Goal: Task Accomplishment & Management: Use online tool/utility

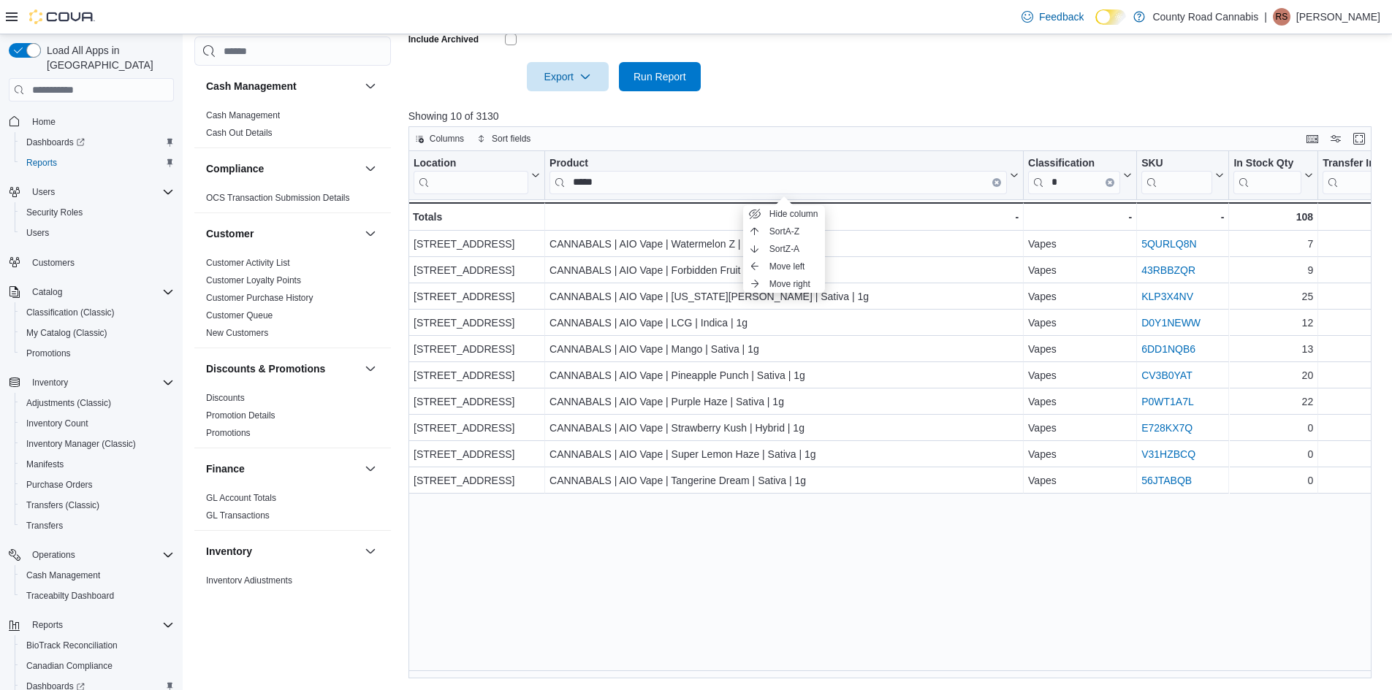
scroll to position [292, 0]
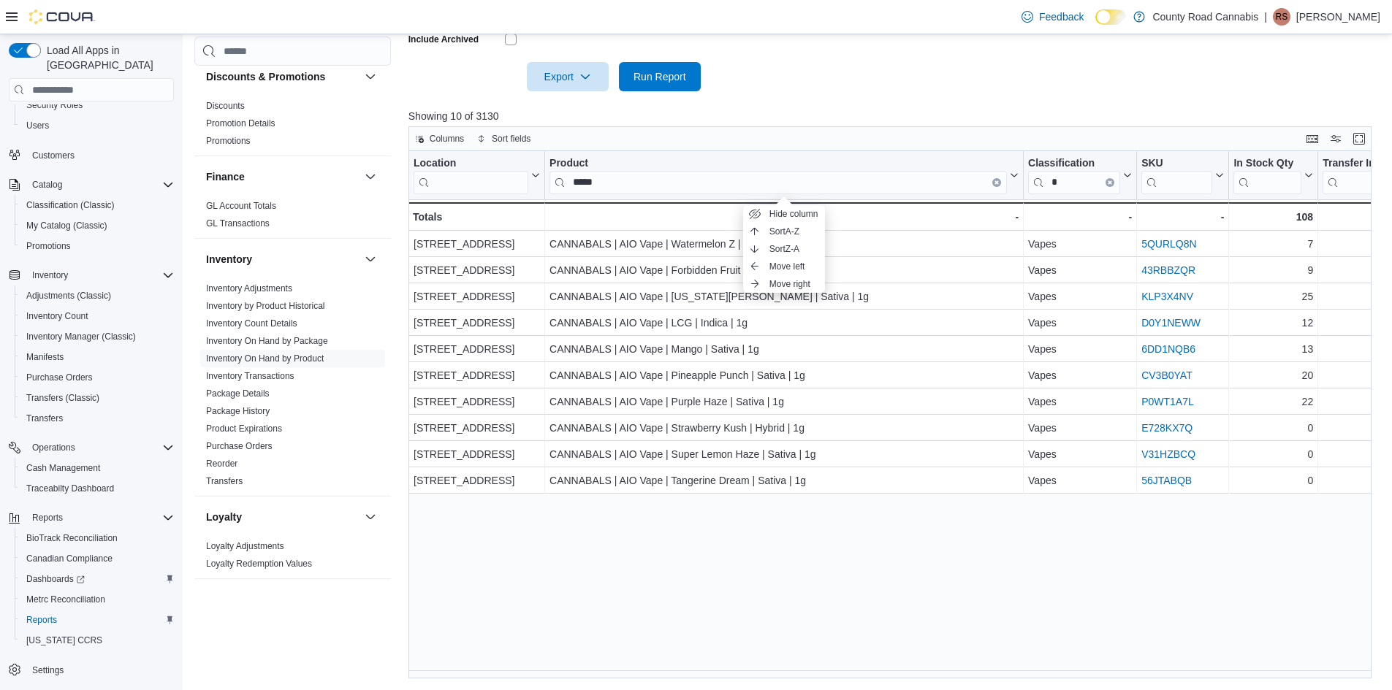
click at [990, 178] on input "*****" at bounding box center [777, 182] width 457 height 23
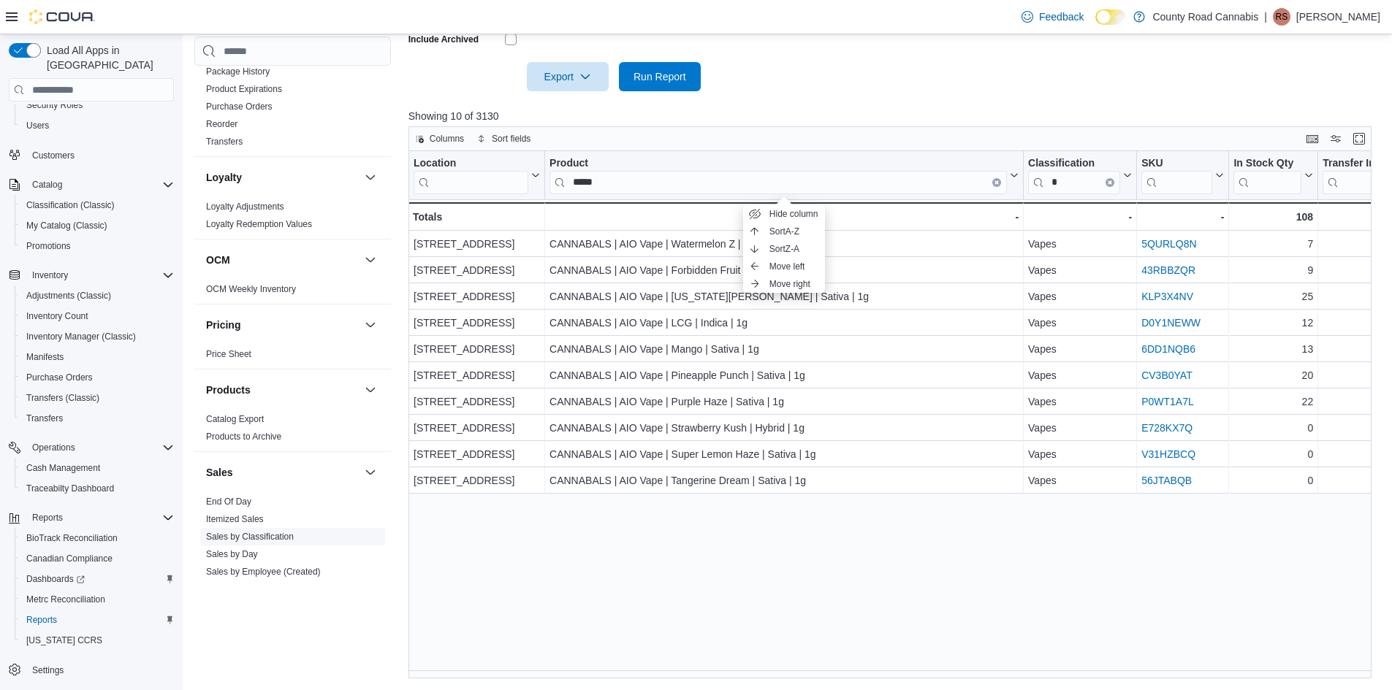
scroll to position [658, 0]
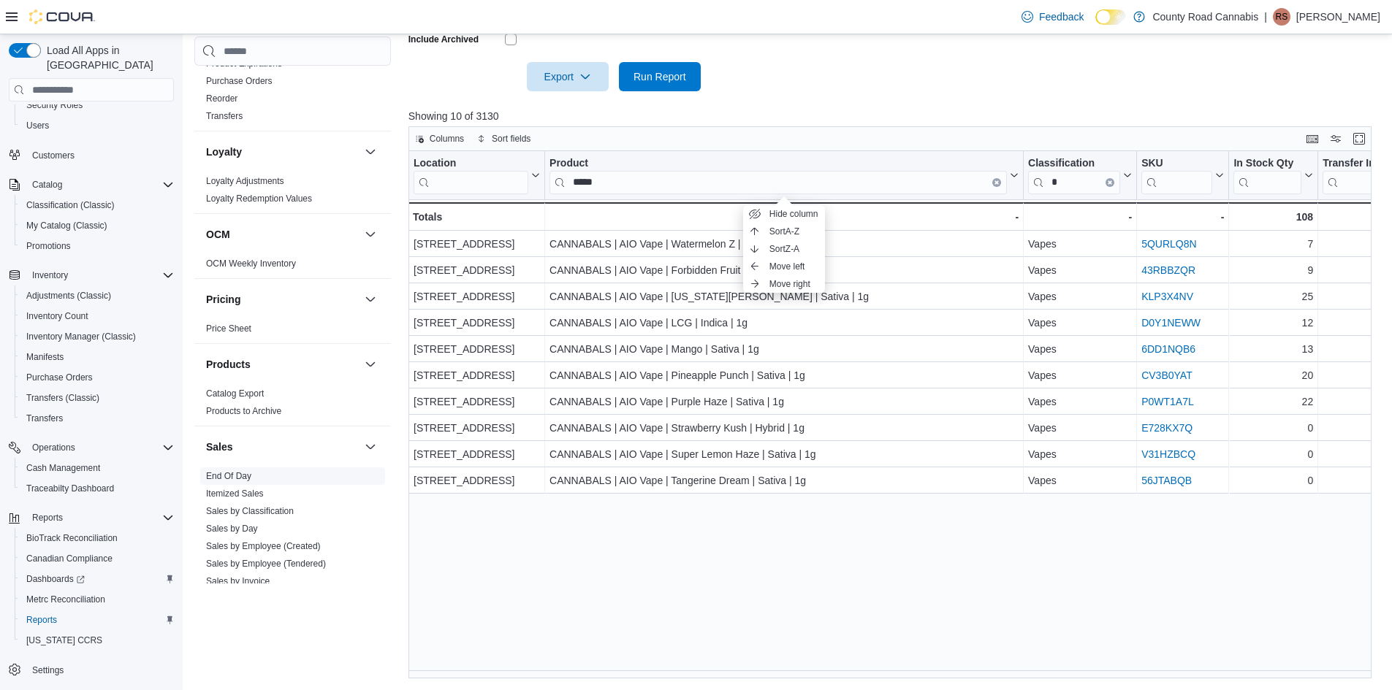
click at [226, 475] on link "End Of Day" at bounding box center [228, 476] width 45 height 10
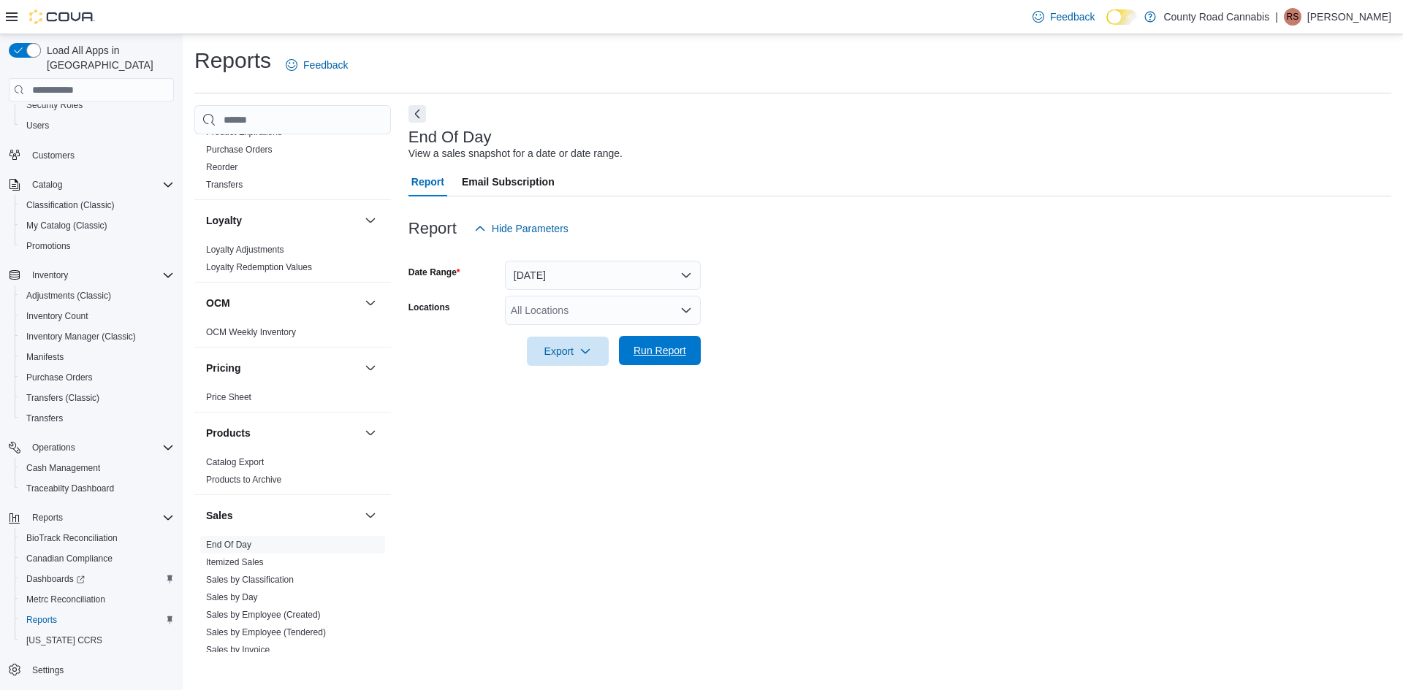
click at [634, 346] on span "Run Report" at bounding box center [659, 350] width 53 height 15
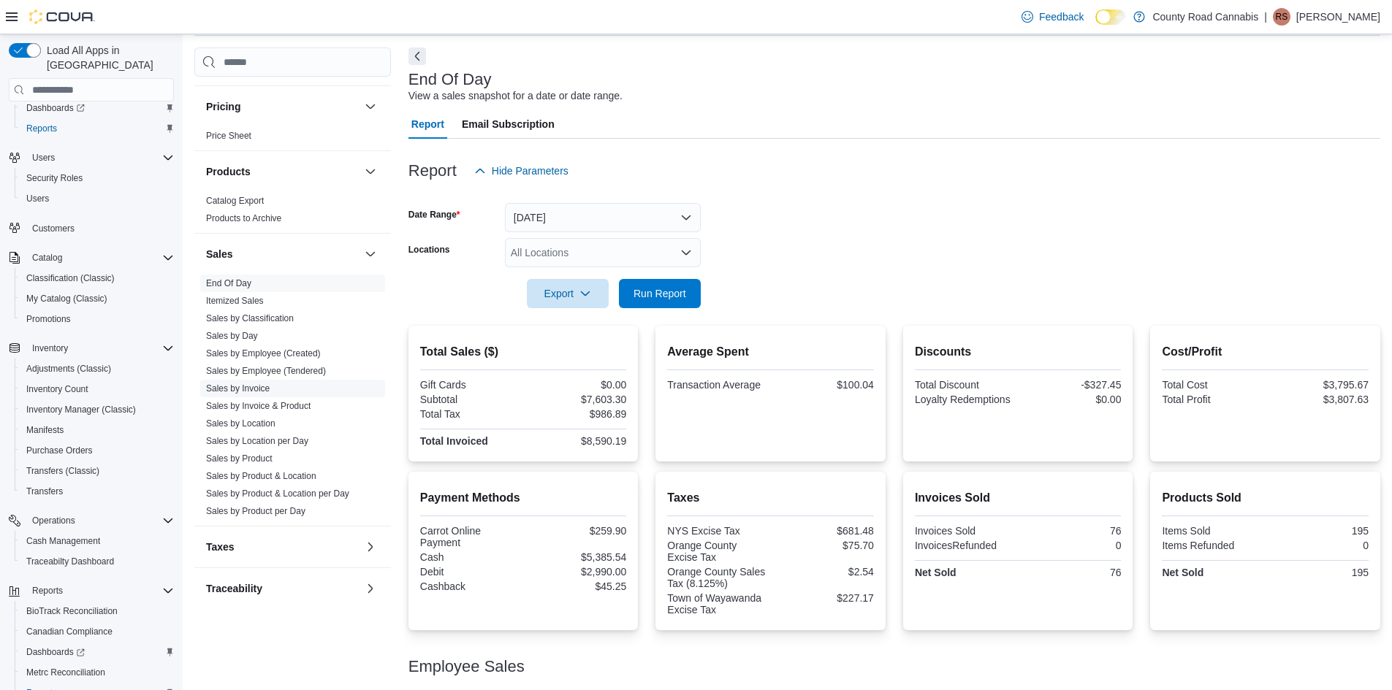
scroll to position [879, 0]
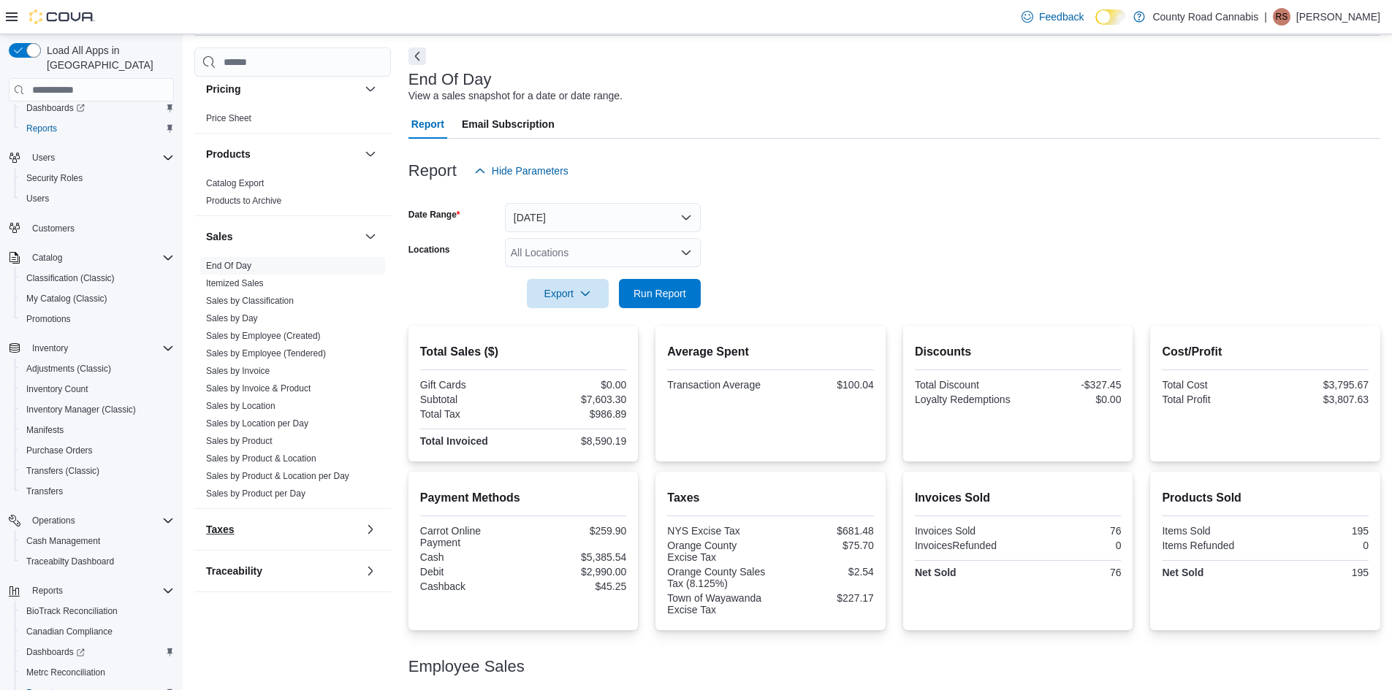
click at [286, 537] on button "Taxes" at bounding box center [282, 529] width 153 height 15
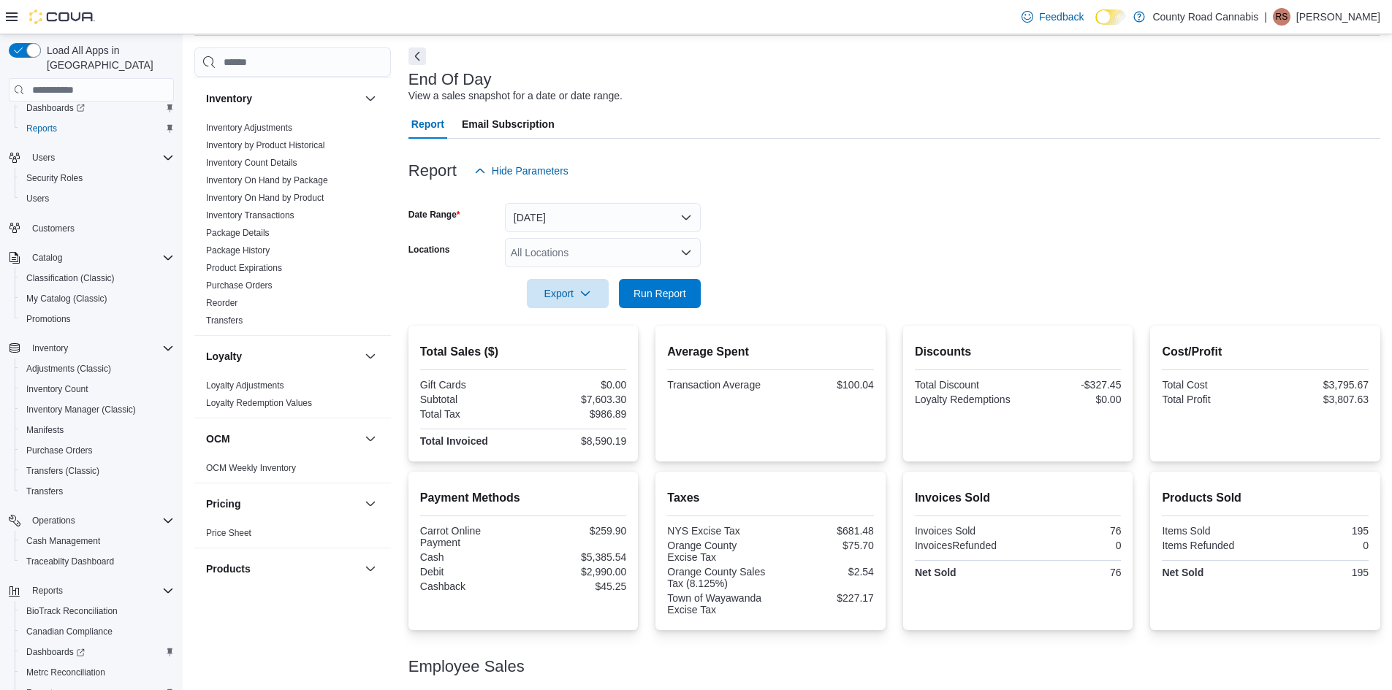
scroll to position [0, 0]
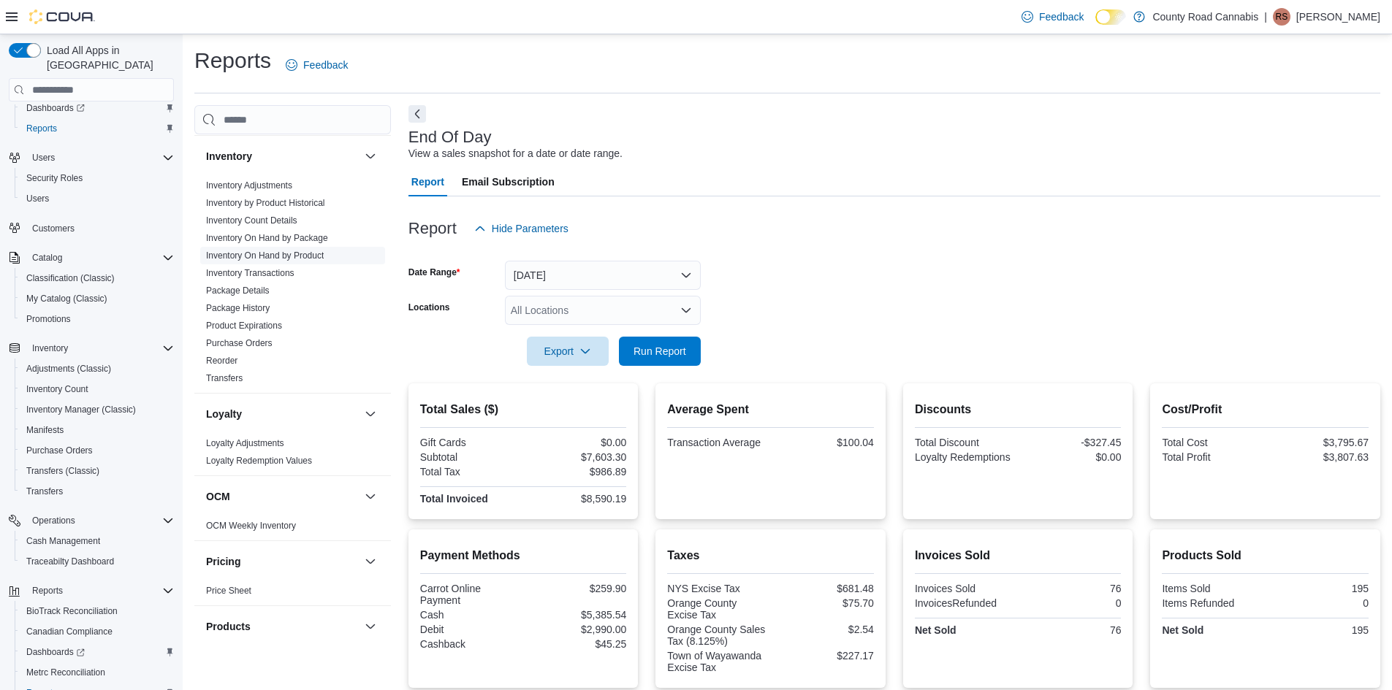
click at [322, 256] on link "Inventory On Hand by Product" at bounding box center [265, 256] width 118 height 10
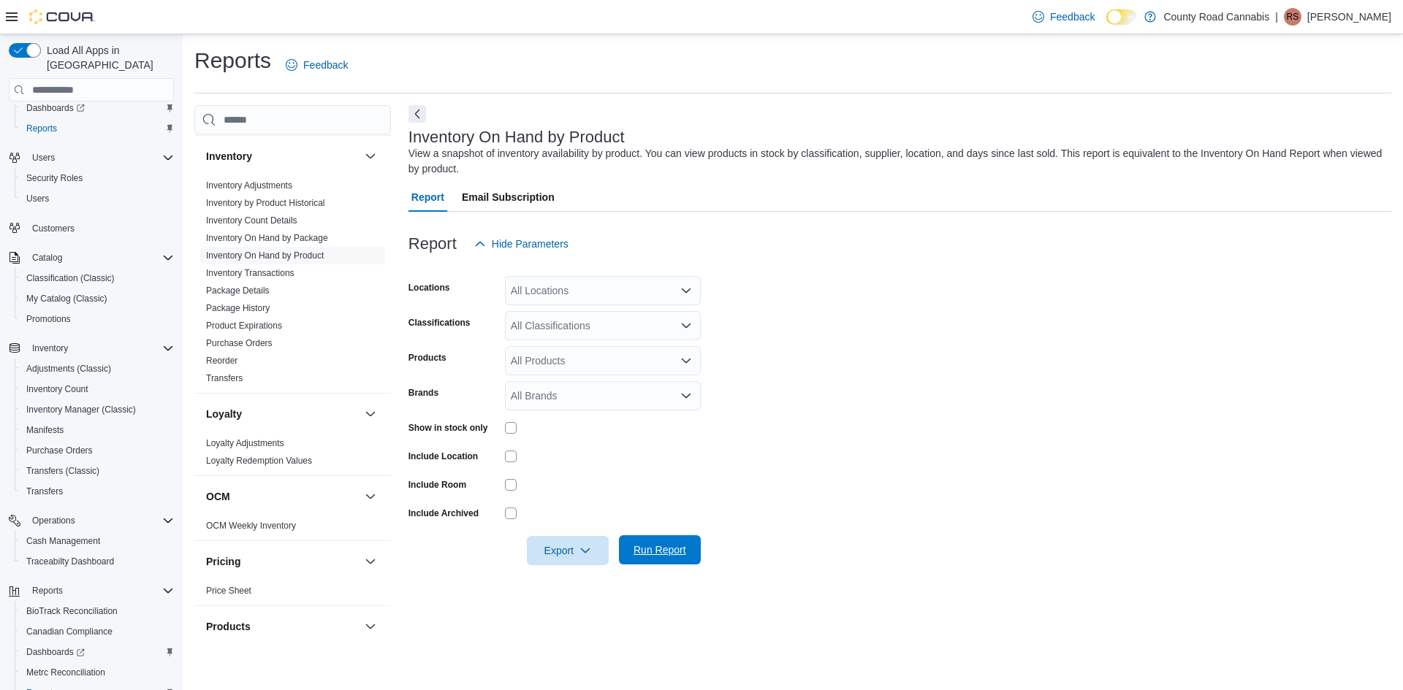
click at [681, 549] on span "Run Report" at bounding box center [659, 550] width 53 height 15
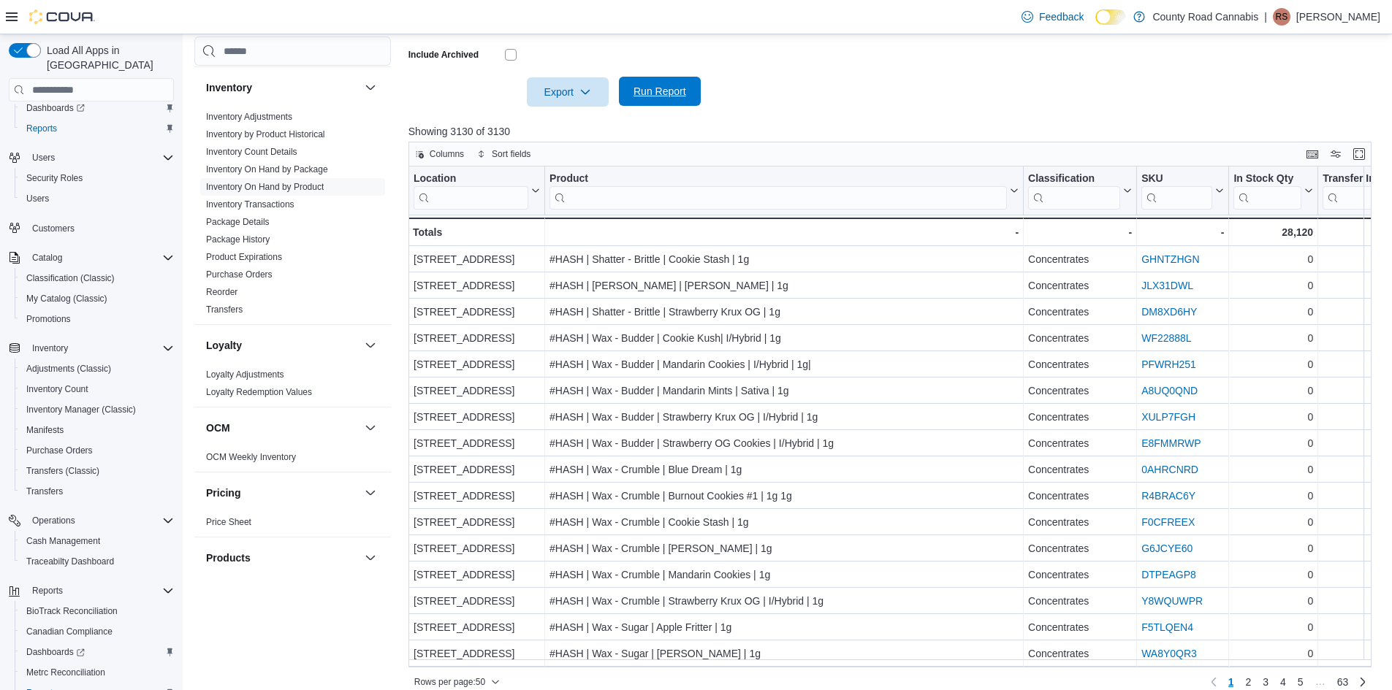
scroll to position [377, 0]
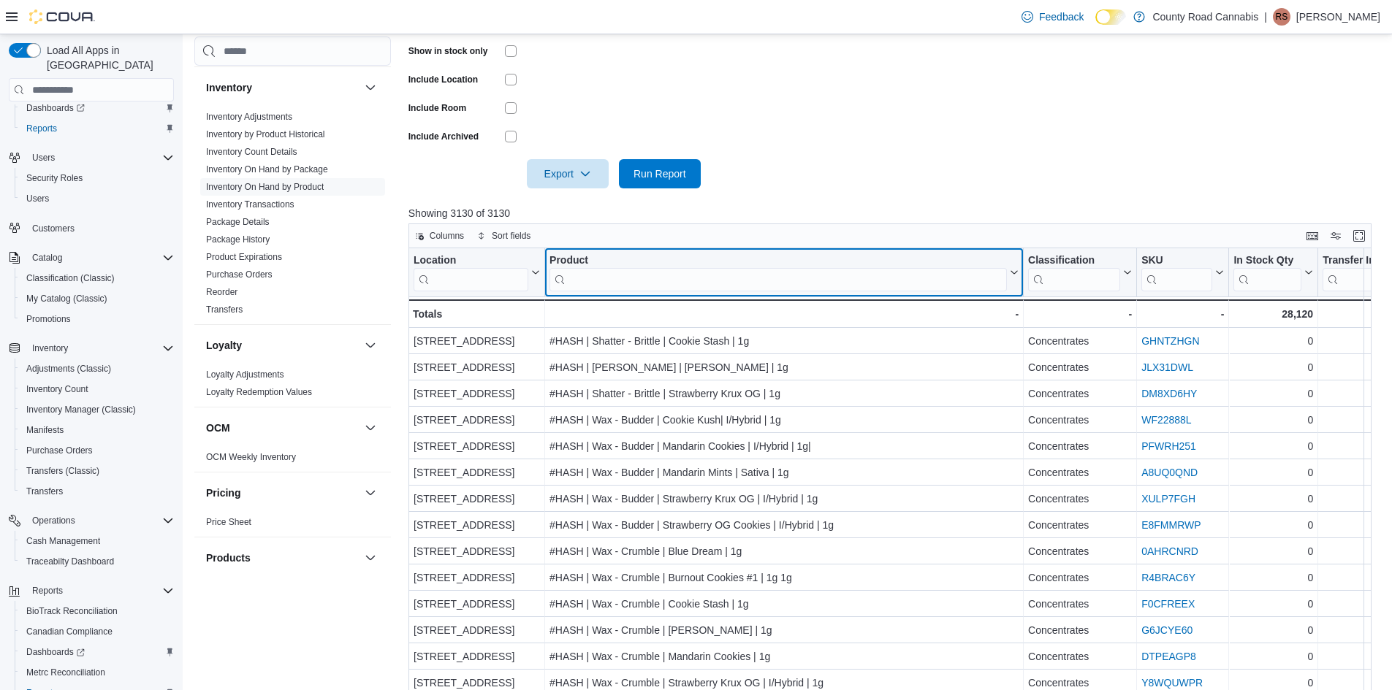
click at [634, 274] on input "search" at bounding box center [777, 279] width 457 height 23
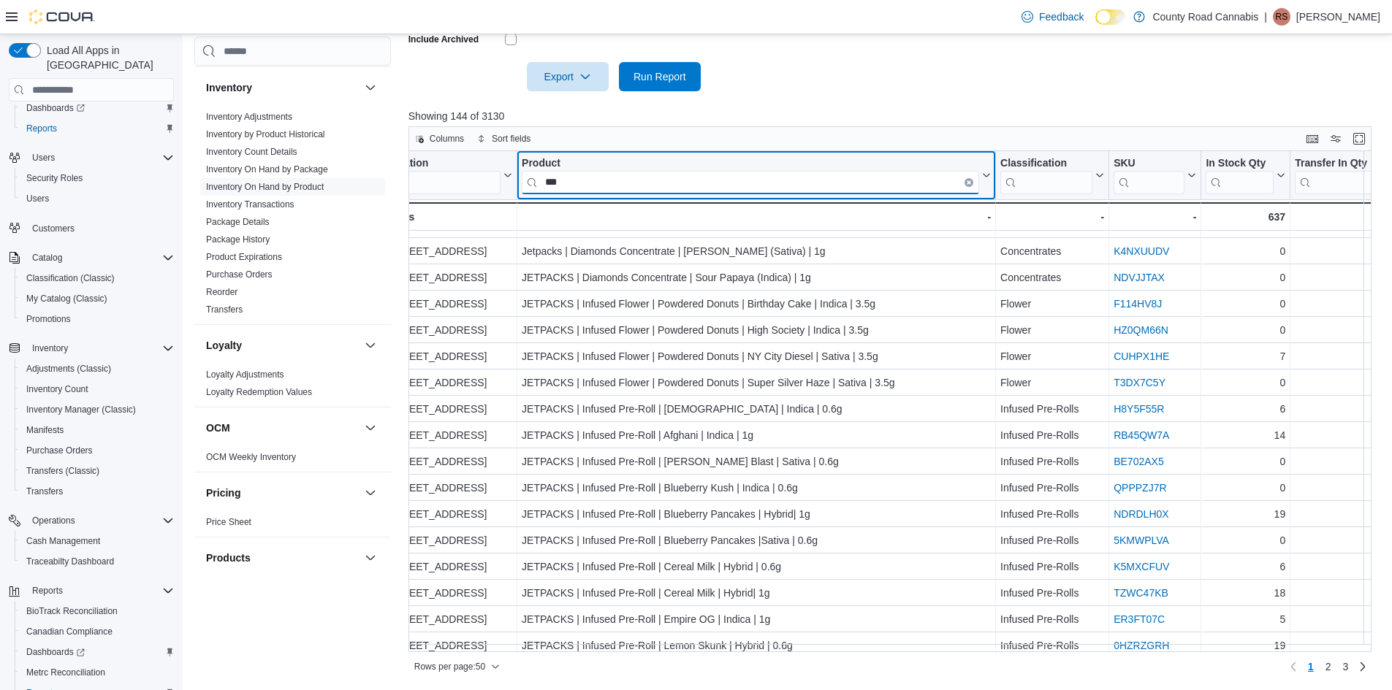
scroll to position [901, 28]
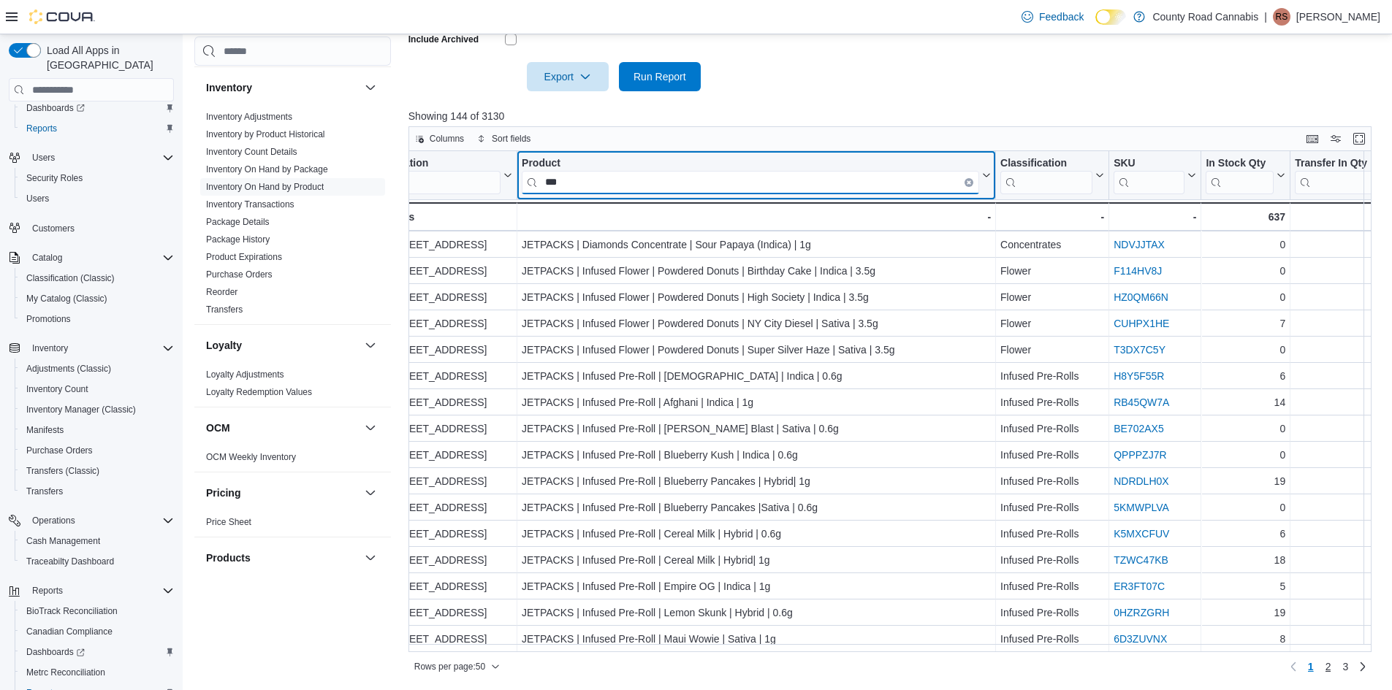
type input "***"
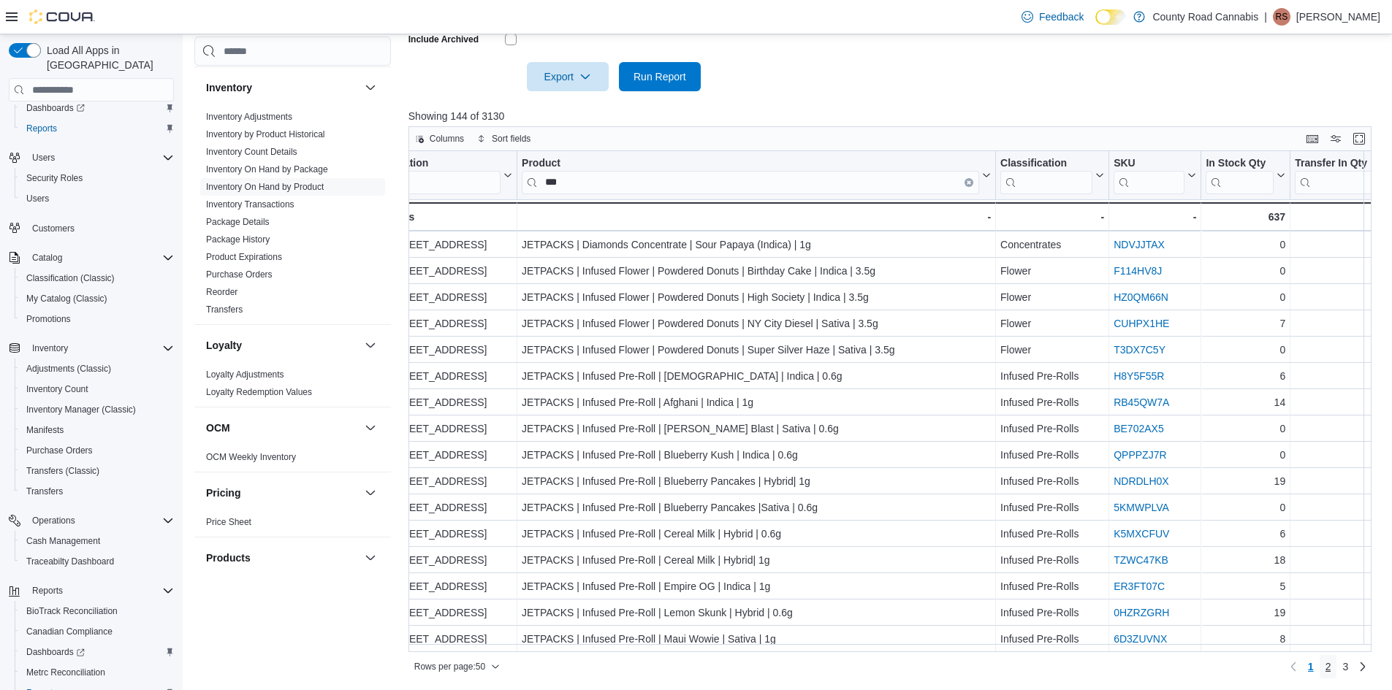
click at [1331, 672] on span "2" at bounding box center [1328, 667] width 6 height 15
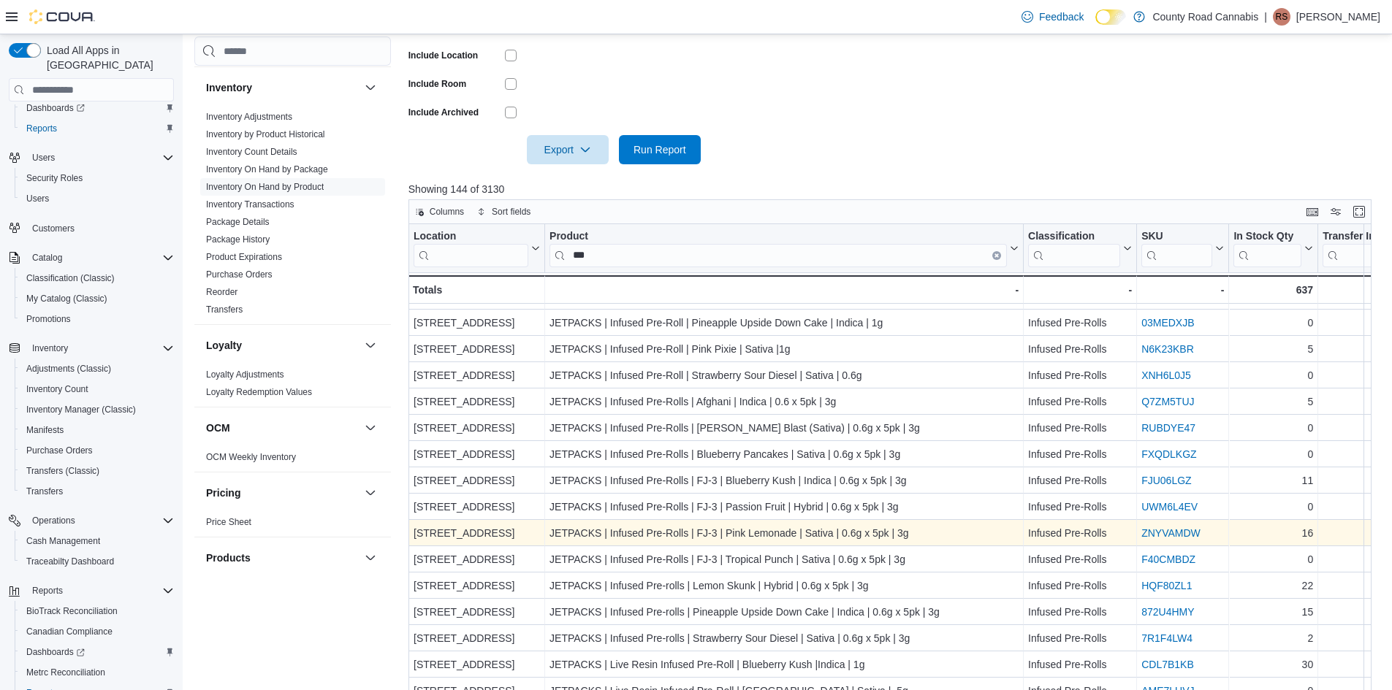
scroll to position [0, 0]
